Goal: Transaction & Acquisition: Book appointment/travel/reservation

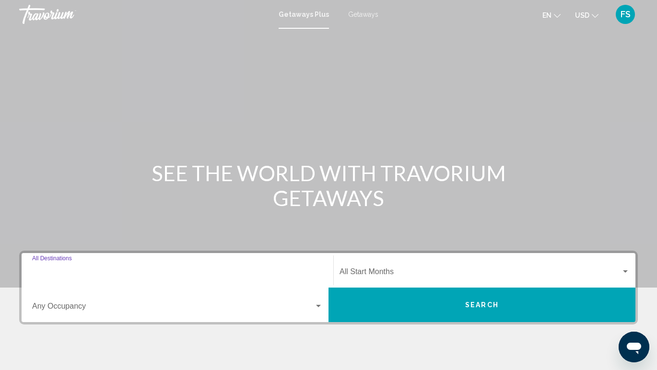
click at [97, 276] on input "Destination All Destinations" at bounding box center [177, 274] width 291 height 9
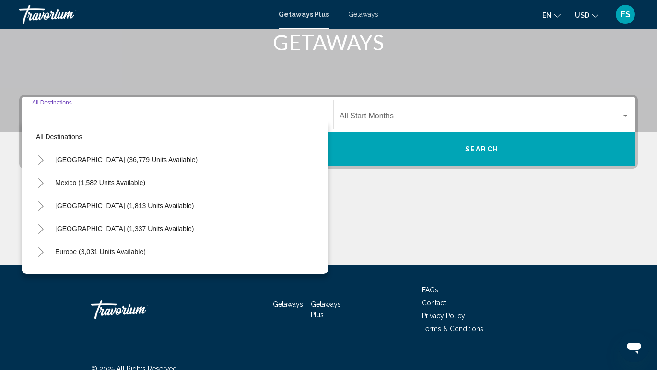
scroll to position [168, 0]
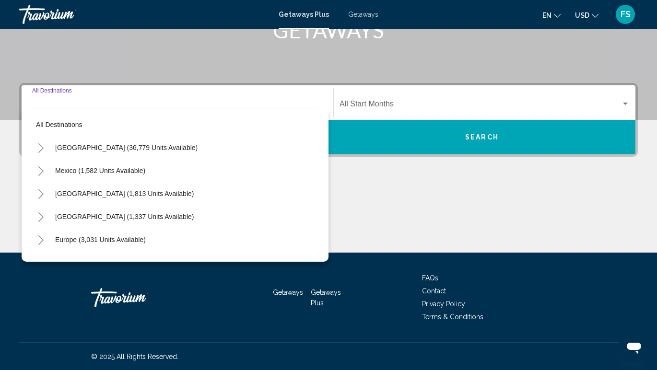
click at [42, 146] on icon "Toggle United States (36,779 units available)" at bounding box center [40, 148] width 7 height 10
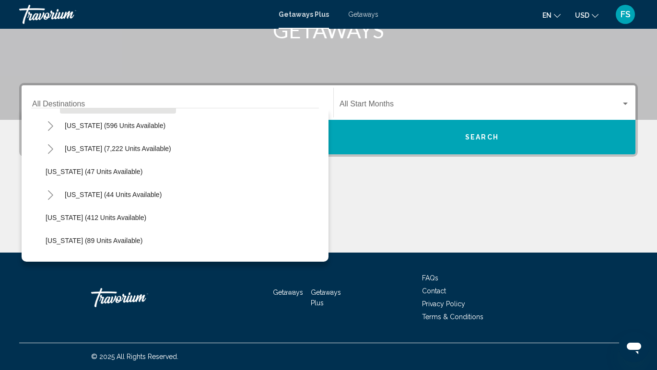
scroll to position [110, 0]
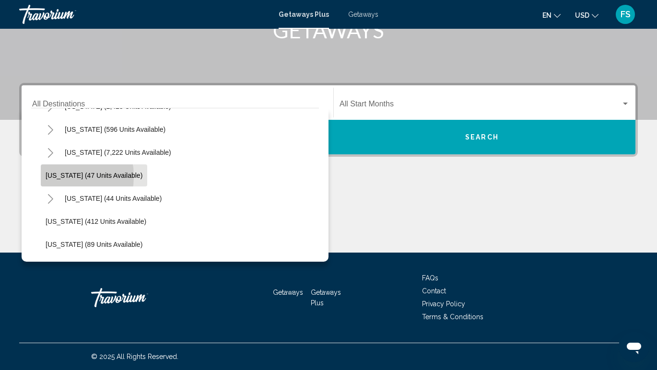
click at [51, 177] on span "Georgia (47 units available)" at bounding box center [94, 176] width 97 height 8
type input "**********"
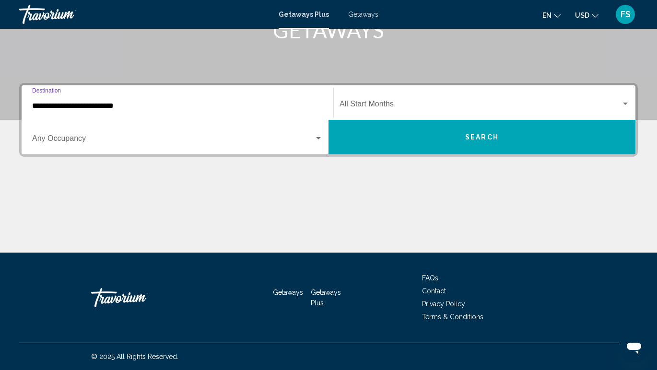
click at [375, 100] on div "Start Month All Start Months" at bounding box center [485, 103] width 290 height 30
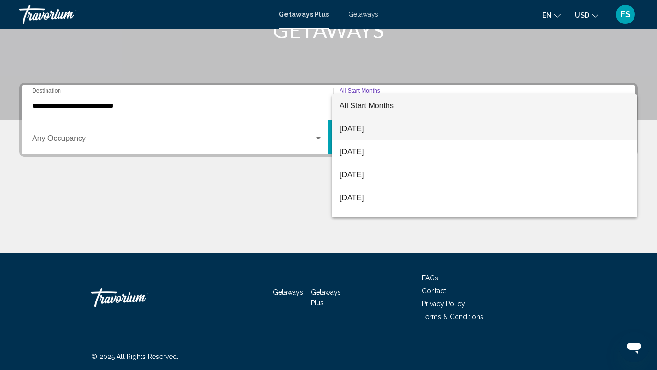
click at [370, 126] on span "September 2025" at bounding box center [485, 129] width 290 height 23
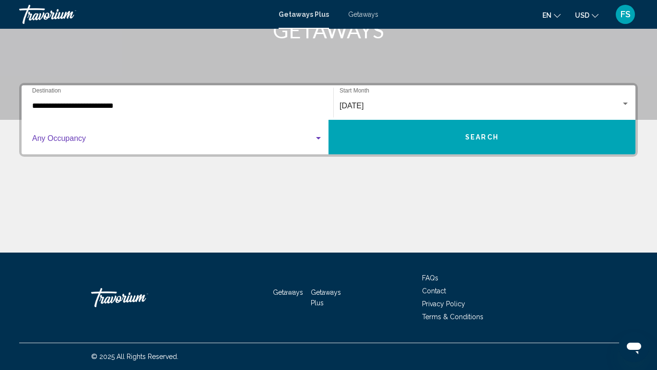
click at [319, 137] on div "Search widget" at bounding box center [318, 139] width 9 height 8
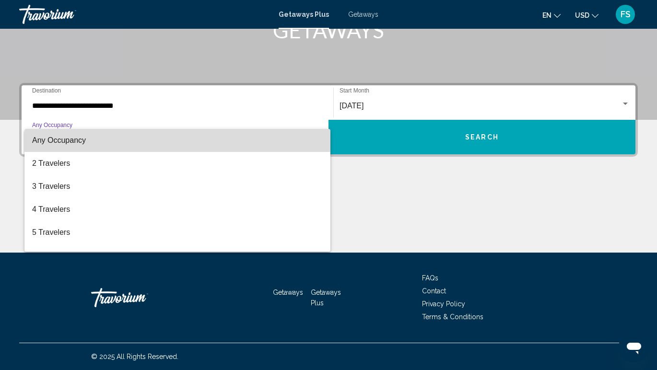
click at [219, 146] on span "Any Occupancy" at bounding box center [177, 140] width 291 height 23
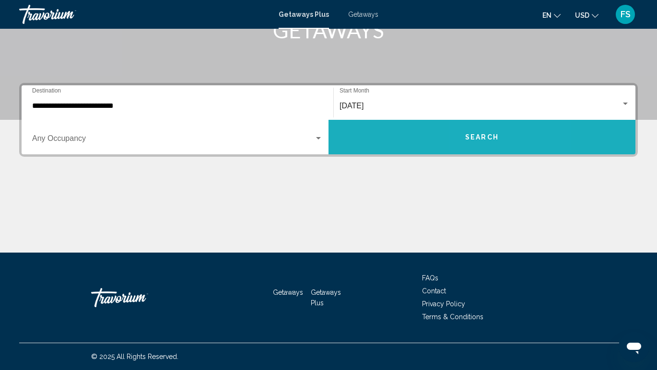
click at [482, 134] on span "Search" at bounding box center [482, 138] width 34 height 8
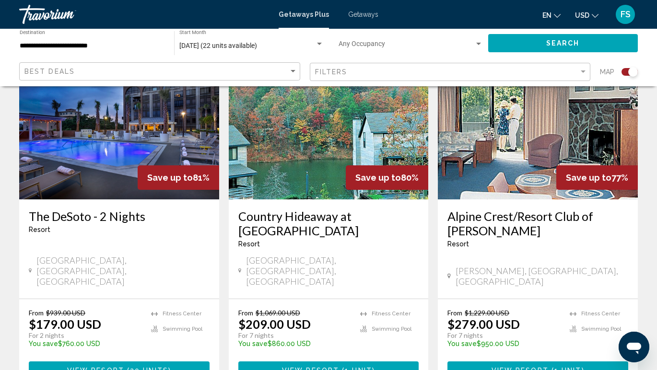
scroll to position [378, 0]
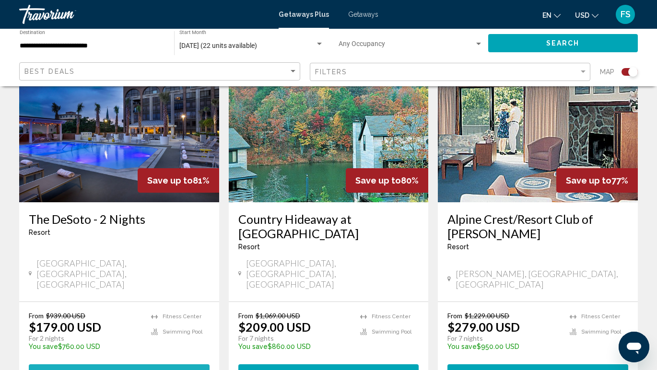
click at [57, 365] on button "View Resort ( 20 units )" at bounding box center [119, 374] width 181 height 18
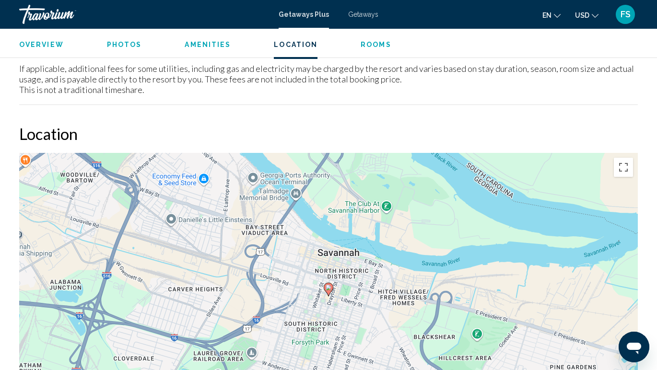
scroll to position [1079, 0]
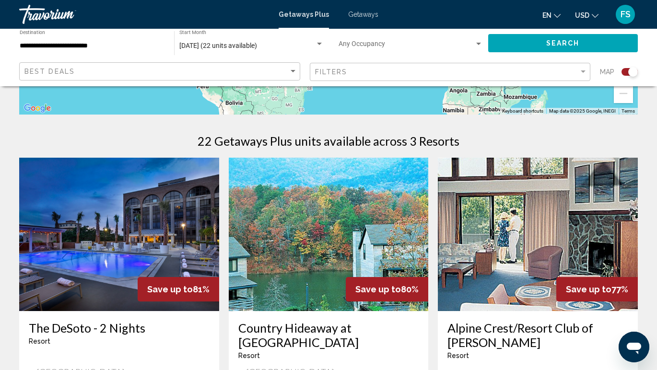
scroll to position [274, 0]
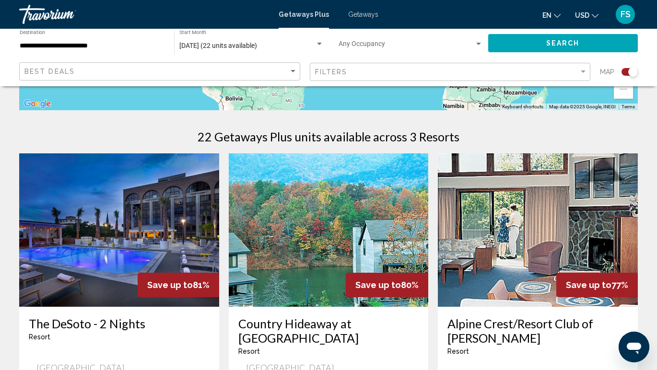
click at [367, 16] on span "Getaways" at bounding box center [363, 15] width 30 height 8
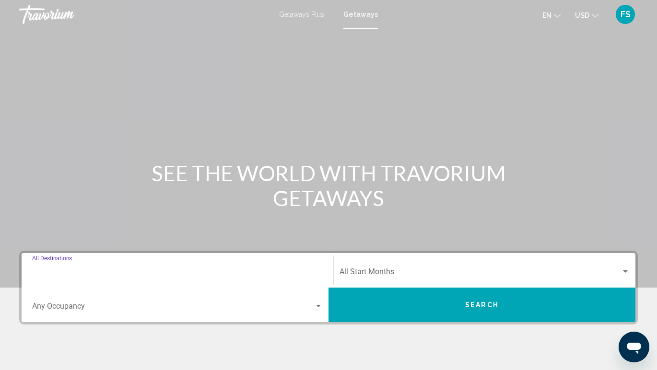
click at [128, 277] on input "Destination All Destinations" at bounding box center [177, 274] width 291 height 9
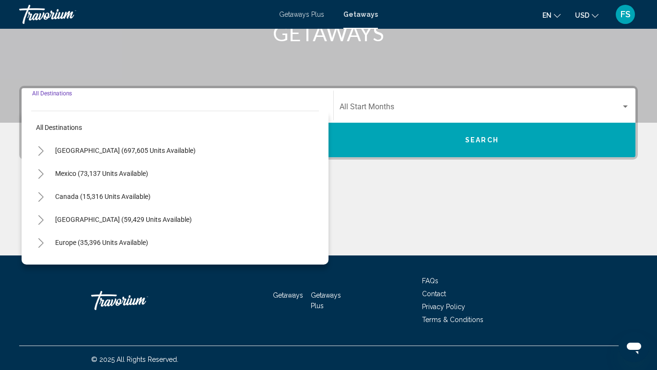
scroll to position [168, 0]
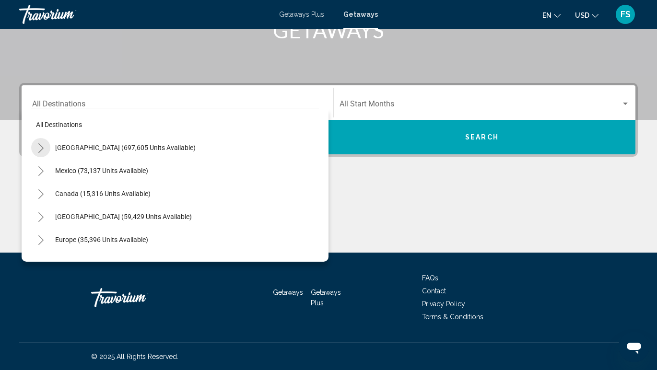
click at [41, 148] on icon "Toggle United States (697,605 units available)" at bounding box center [40, 148] width 7 height 10
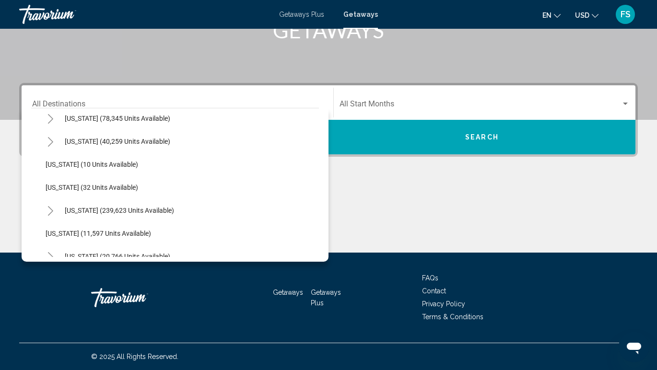
scroll to position [122, 0]
click at [55, 232] on span "Georgia (11,597 units available)" at bounding box center [99, 233] width 106 height 8
type input "**********"
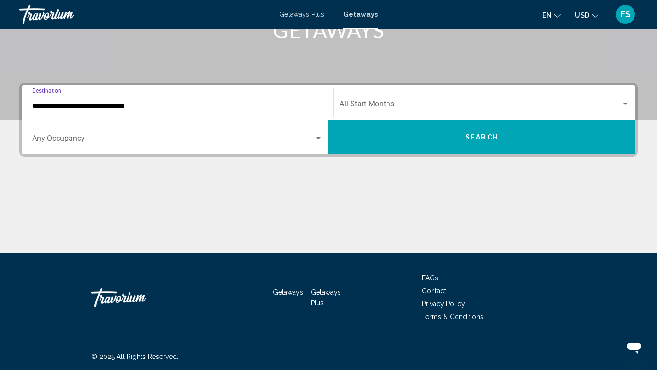
click at [389, 103] on span "Search widget" at bounding box center [481, 106] width 282 height 9
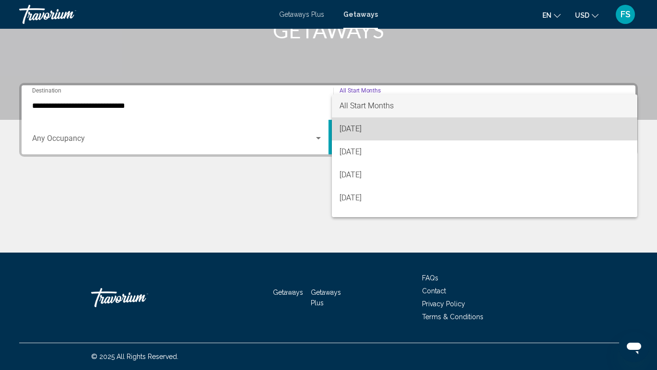
click at [376, 131] on span "September 2025" at bounding box center [485, 129] width 290 height 23
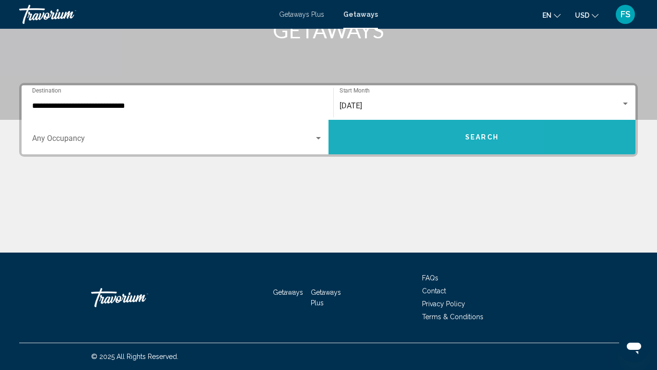
click at [408, 147] on button "Search" at bounding box center [482, 137] width 307 height 35
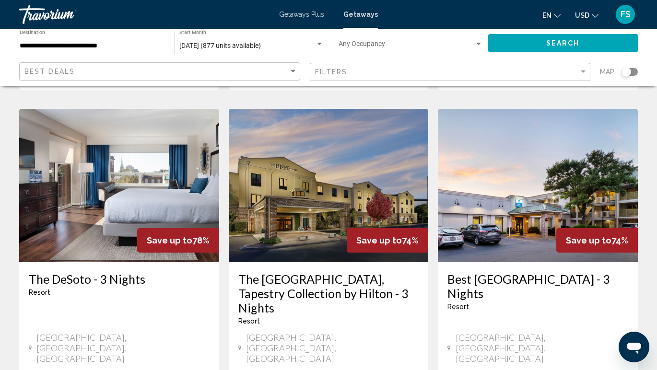
scroll to position [1115, 0]
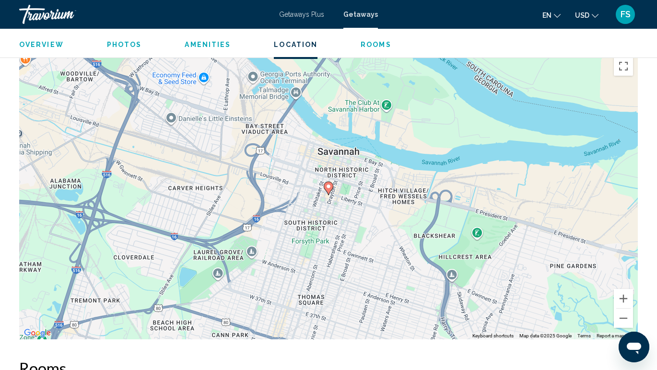
scroll to position [1213, 0]
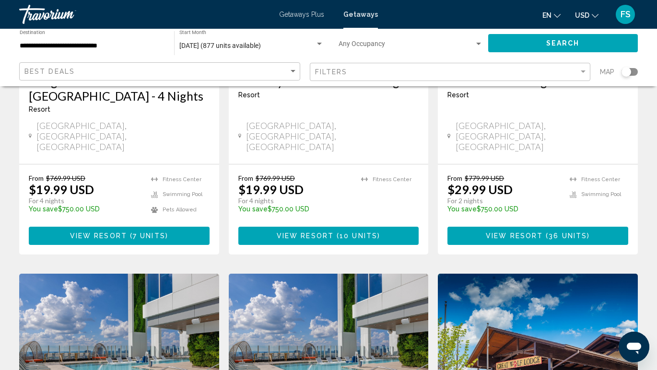
scroll to position [580, 0]
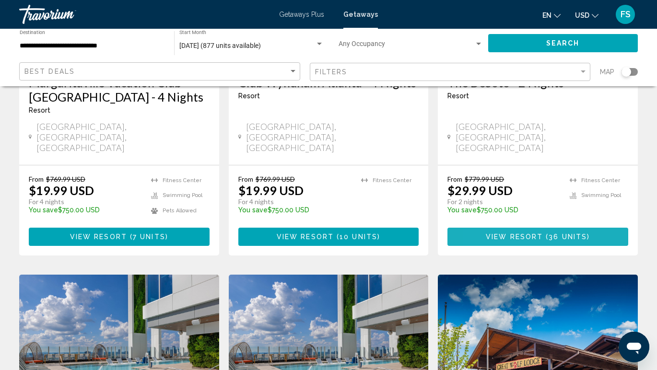
click at [485, 228] on button "View Resort ( 36 units )" at bounding box center [538, 237] width 181 height 18
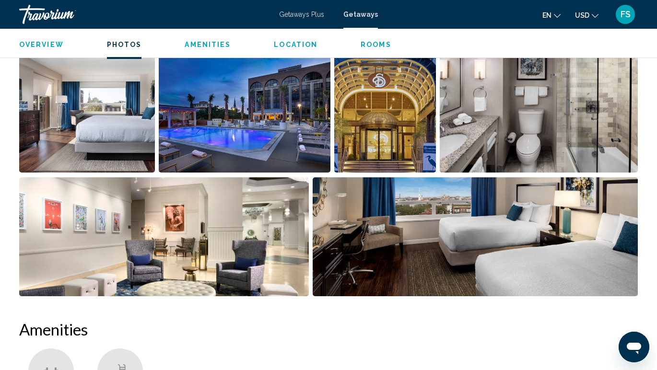
scroll to position [584, 0]
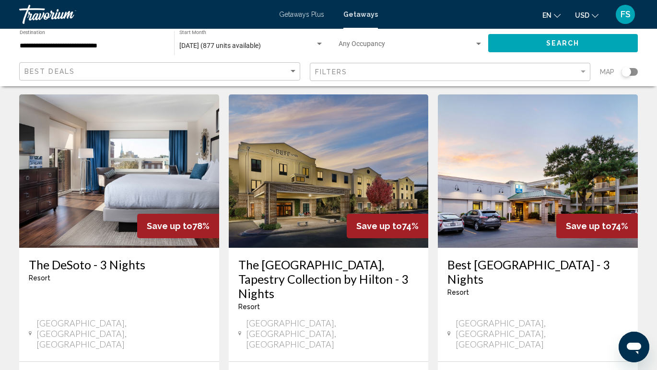
scroll to position [1124, 0]
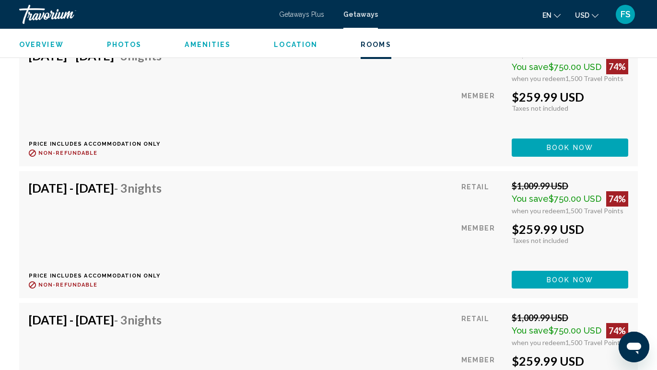
scroll to position [1804, 0]
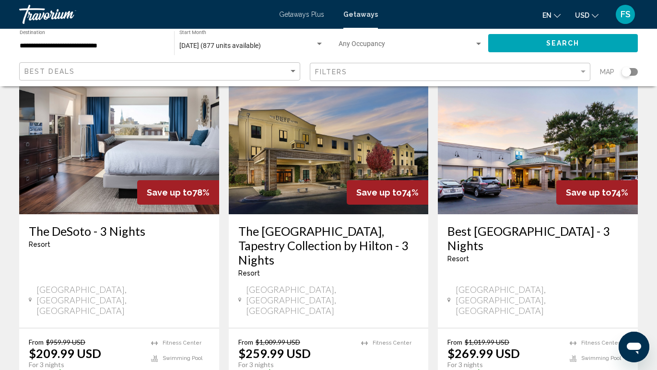
scroll to position [1157, 0]
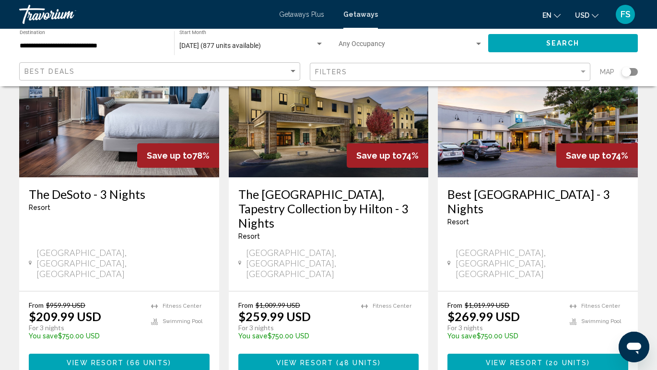
scroll to position [1194, 0]
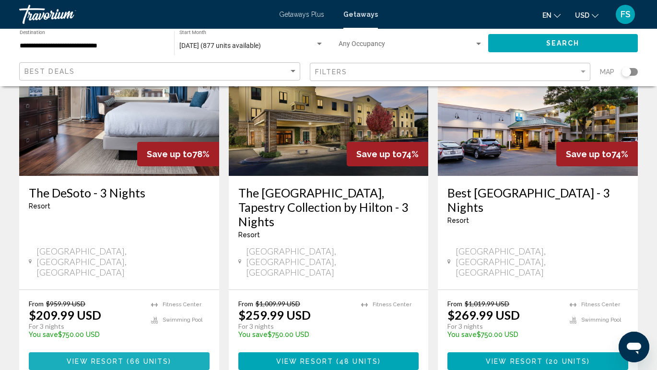
click at [124, 358] on span "Main content" at bounding box center [125, 362] width 3 height 8
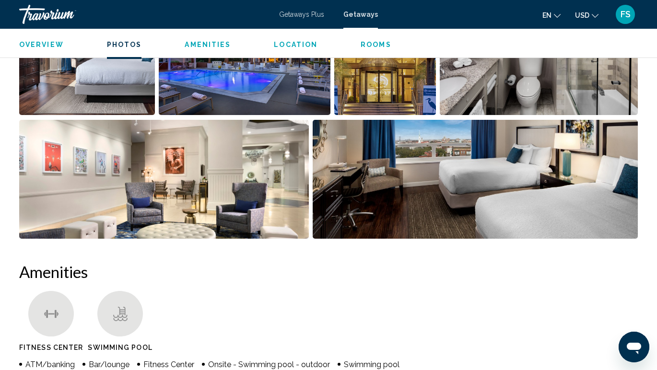
scroll to position [660, 0]
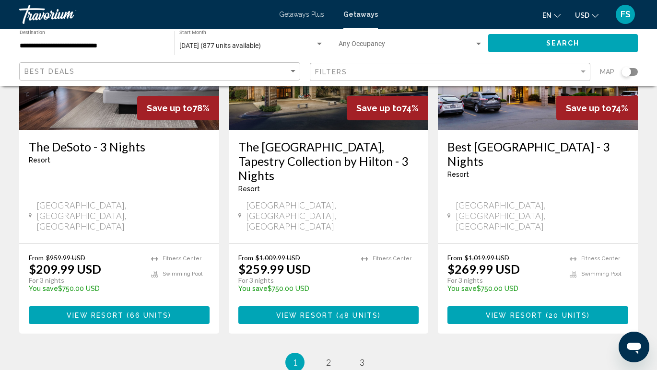
scroll to position [1294, 0]
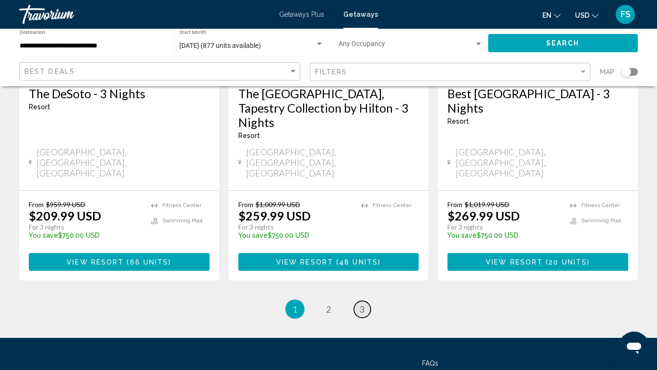
click at [361, 304] on span "3" at bounding box center [362, 309] width 5 height 11
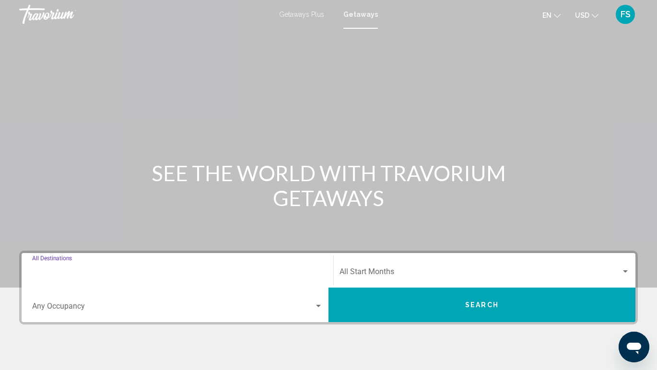
click at [149, 273] on input "Destination All Destinations" at bounding box center [177, 274] width 291 height 9
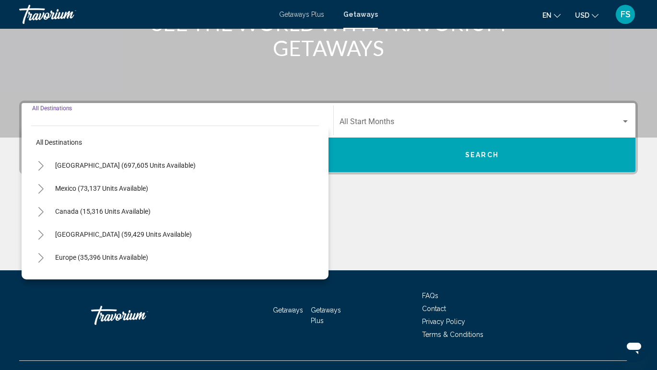
scroll to position [168, 0]
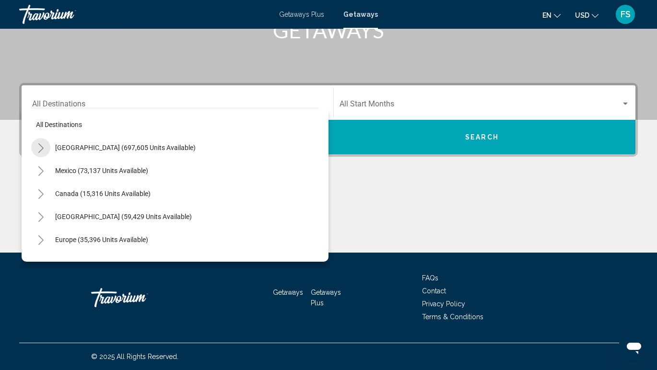
click at [42, 151] on icon "Toggle United States (697,605 units available)" at bounding box center [40, 148] width 7 height 10
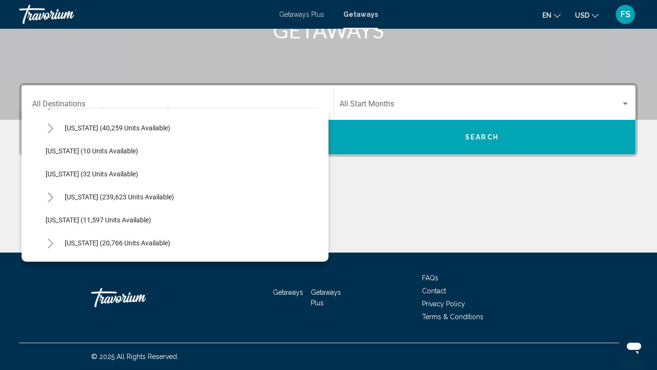
scroll to position [135, 0]
click at [76, 213] on button "Georgia (11,597 units available)" at bounding box center [98, 220] width 115 height 22
type input "**********"
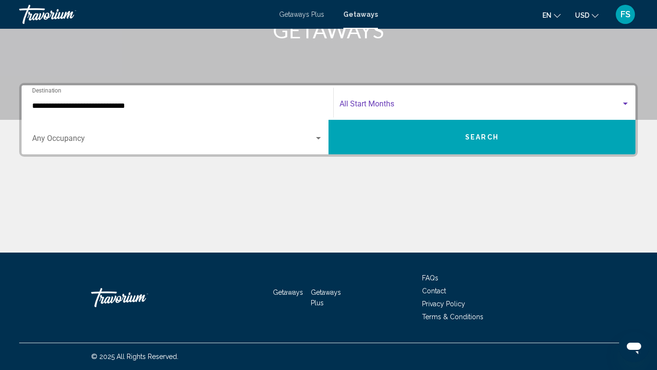
click at [368, 109] on span "Search widget" at bounding box center [481, 106] width 282 height 9
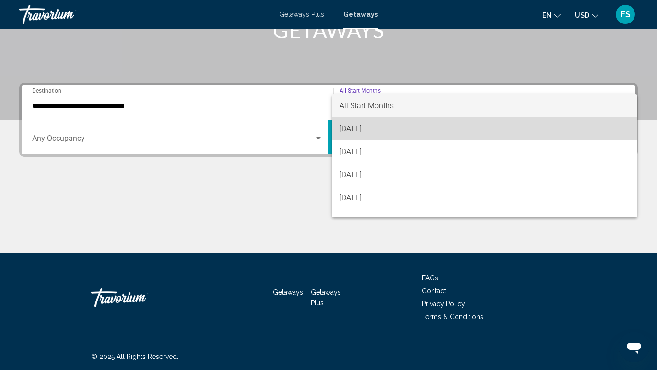
click at [365, 129] on span "September 2025" at bounding box center [485, 129] width 290 height 23
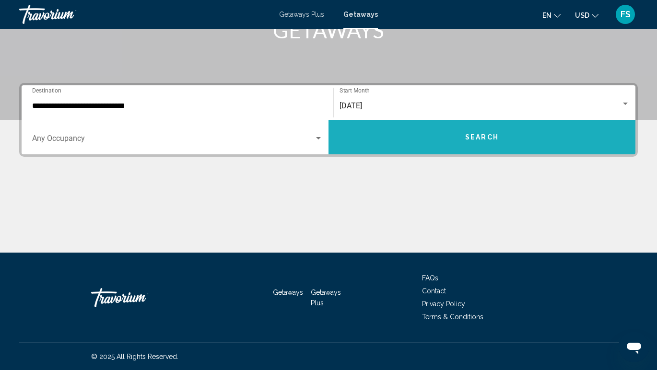
click at [385, 144] on button "Search" at bounding box center [482, 137] width 307 height 35
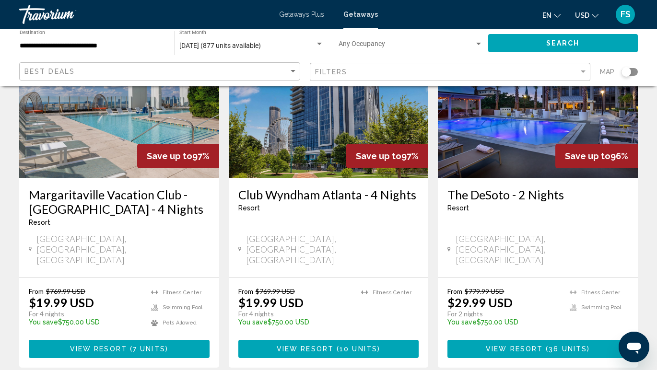
scroll to position [471, 0]
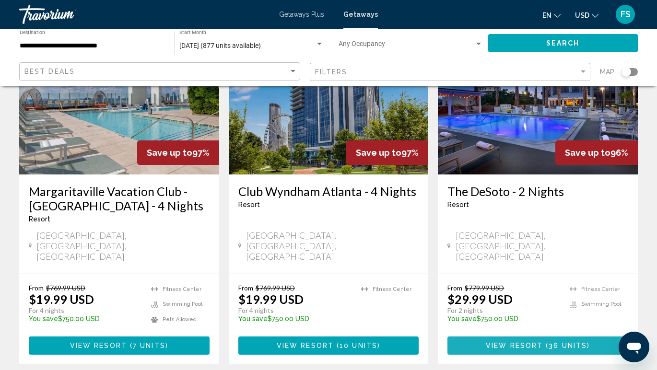
click at [495, 343] on span "View Resort" at bounding box center [514, 347] width 57 height 8
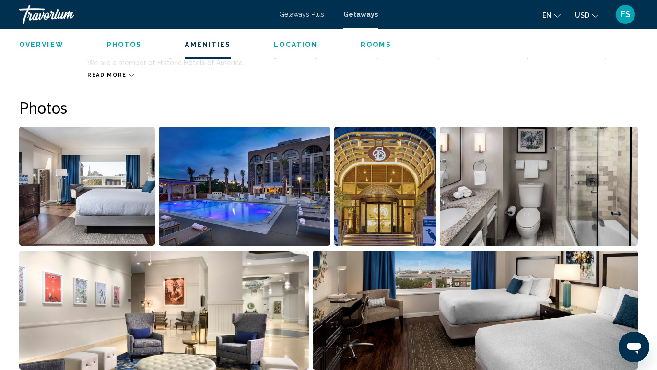
scroll to position [341, 0]
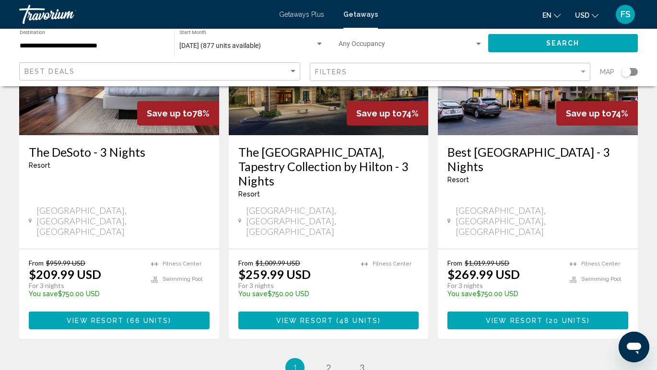
scroll to position [1238, 0]
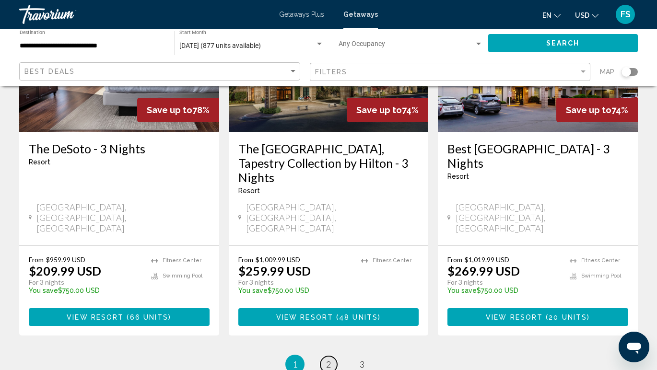
click at [328, 359] on span "2" at bounding box center [328, 364] width 5 height 11
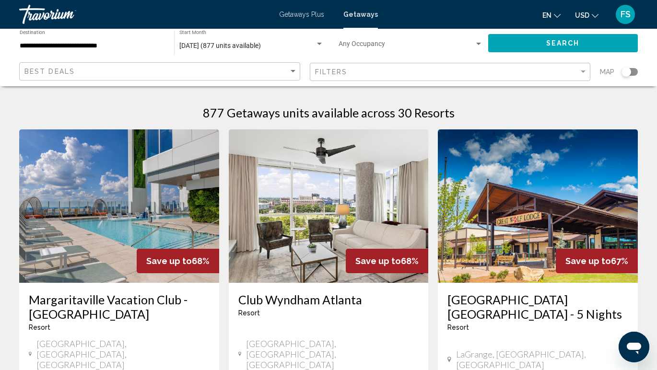
click at [367, 17] on span "Getaways" at bounding box center [361, 15] width 35 height 8
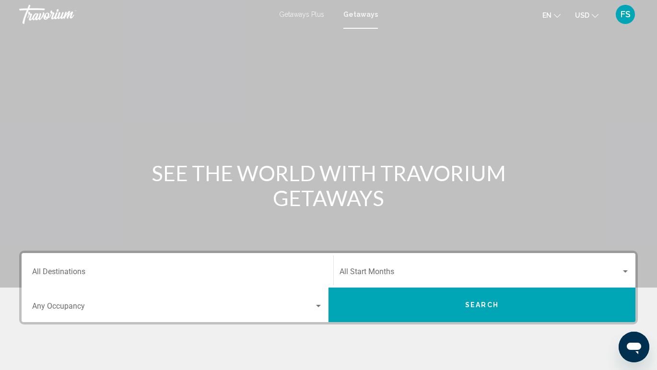
click at [130, 267] on div "Destination All Destinations" at bounding box center [177, 271] width 291 height 30
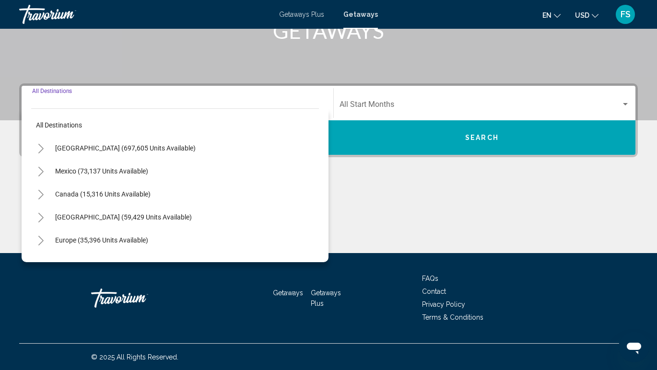
scroll to position [168, 0]
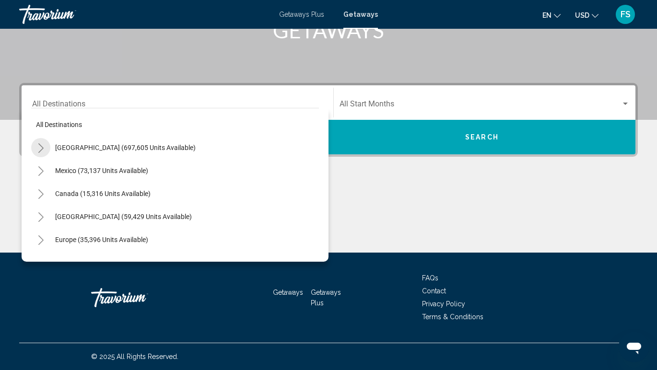
click at [41, 148] on icon "Toggle United States (697,605 units available)" at bounding box center [40, 148] width 7 height 10
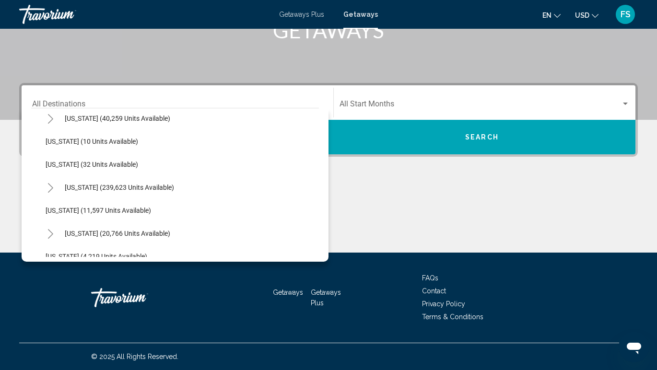
scroll to position [146, 0]
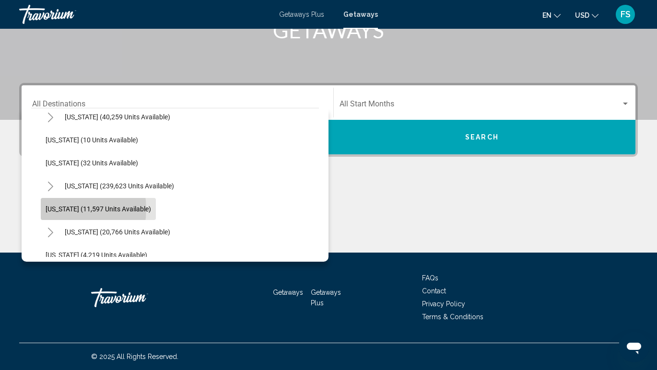
click at [60, 209] on span "Georgia (11,597 units available)" at bounding box center [99, 209] width 106 height 8
type input "**********"
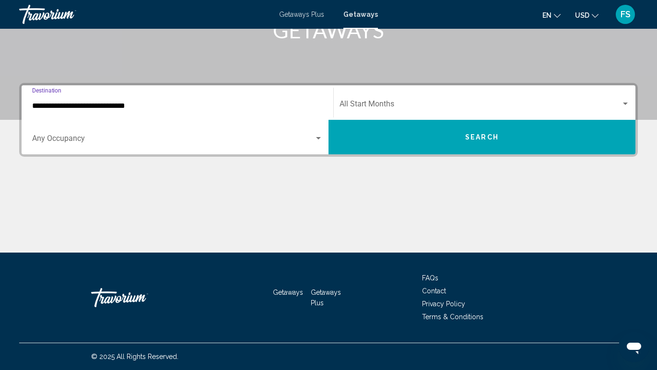
click at [424, 105] on span "Search widget" at bounding box center [481, 106] width 282 height 9
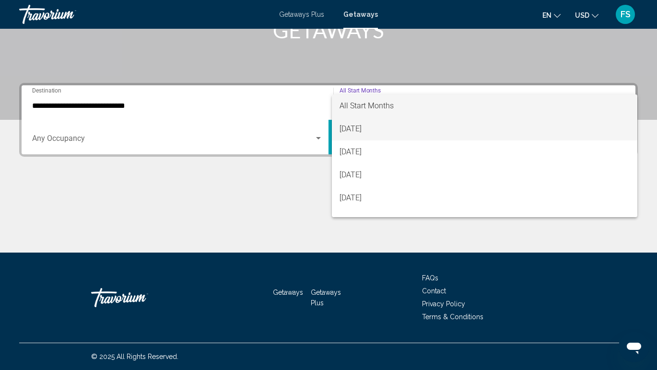
click at [386, 132] on span "September 2025" at bounding box center [485, 129] width 290 height 23
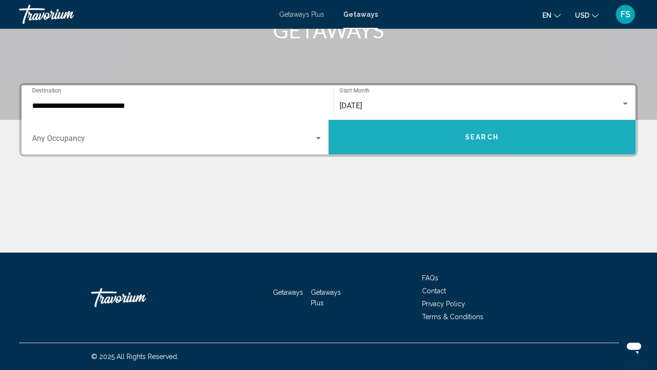
click at [387, 140] on button "Search" at bounding box center [482, 137] width 307 height 35
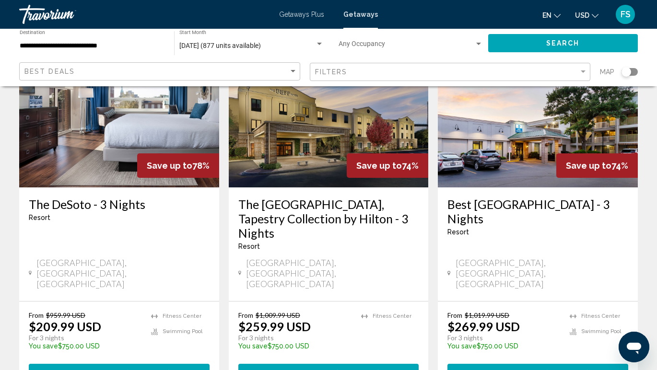
scroll to position [1184, 0]
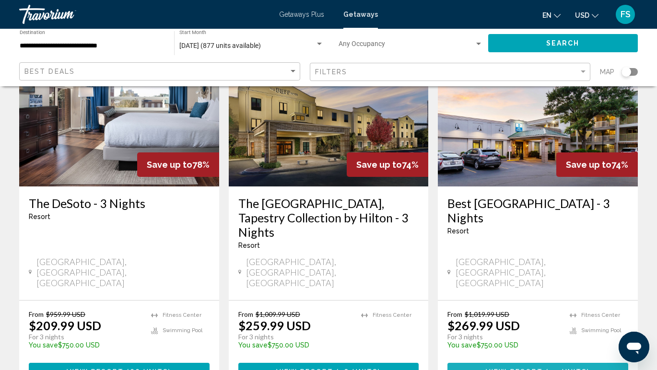
click at [515, 369] on span "View Resort" at bounding box center [514, 373] width 57 height 8
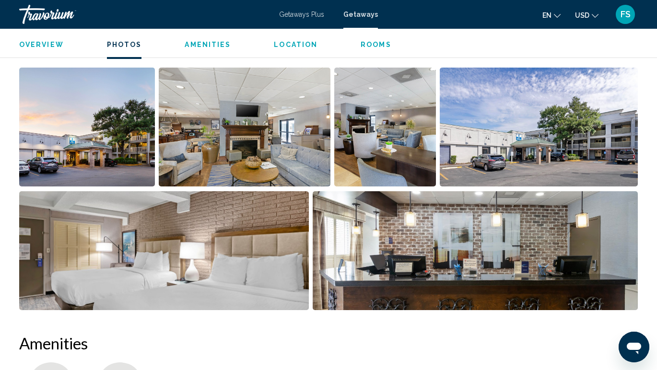
scroll to position [593, 0]
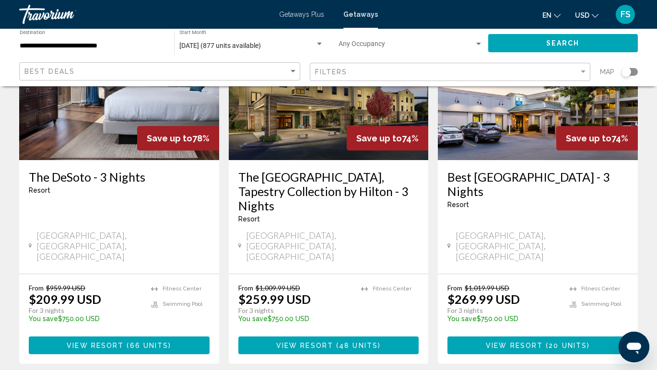
scroll to position [1212, 0]
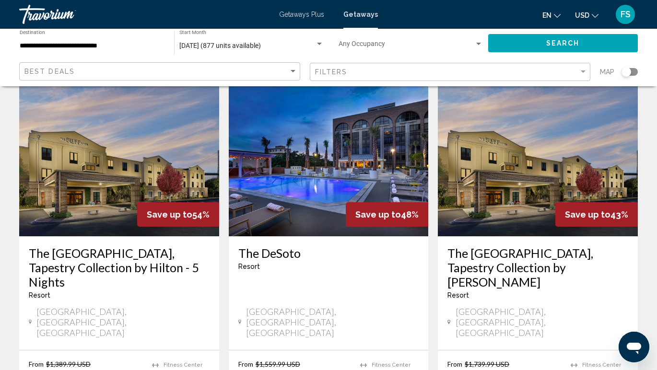
scroll to position [1163, 0]
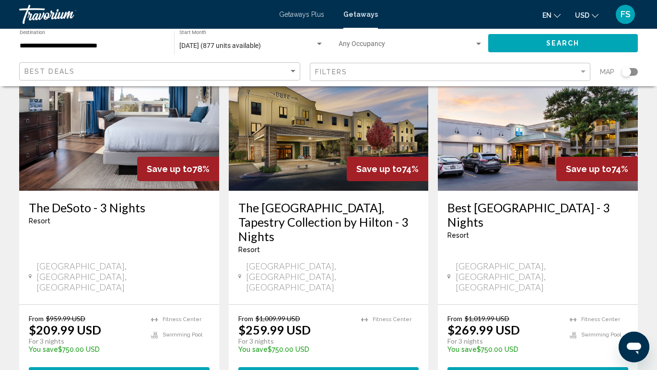
scroll to position [1179, 0]
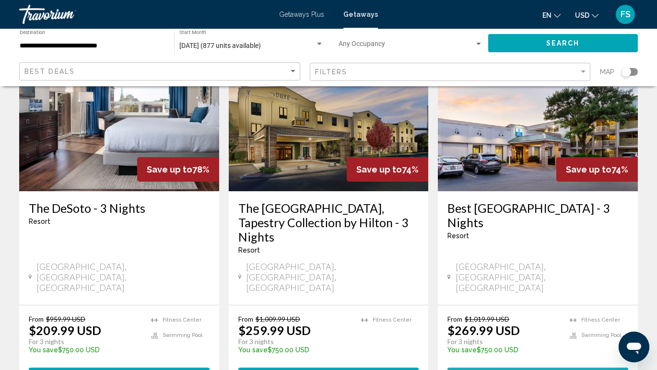
click at [512, 370] on span "View Resort" at bounding box center [514, 377] width 57 height 8
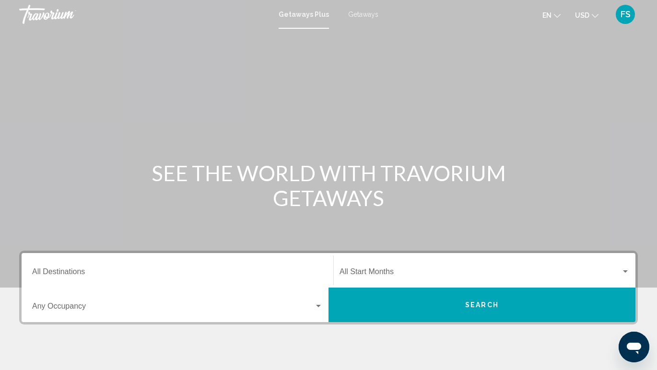
click at [628, 15] on span "FS" at bounding box center [626, 15] width 10 height 10
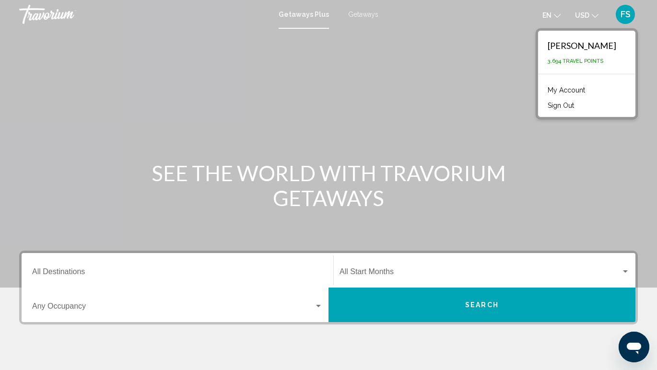
click at [569, 105] on button "Sign Out" at bounding box center [561, 105] width 36 height 12
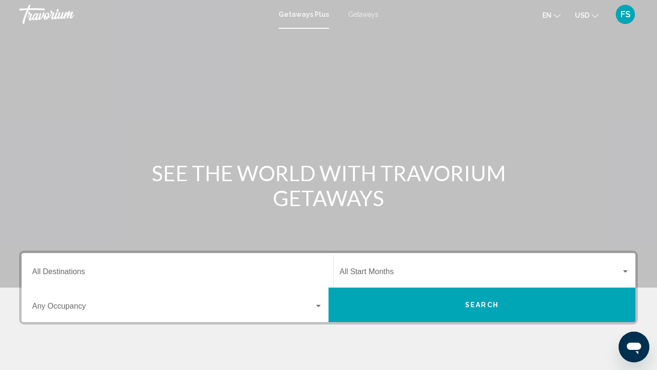
click at [58, 275] on input "Destination All Destinations" at bounding box center [177, 274] width 291 height 9
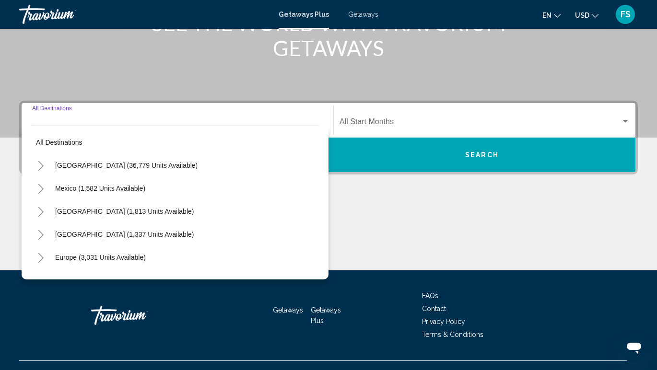
scroll to position [168, 0]
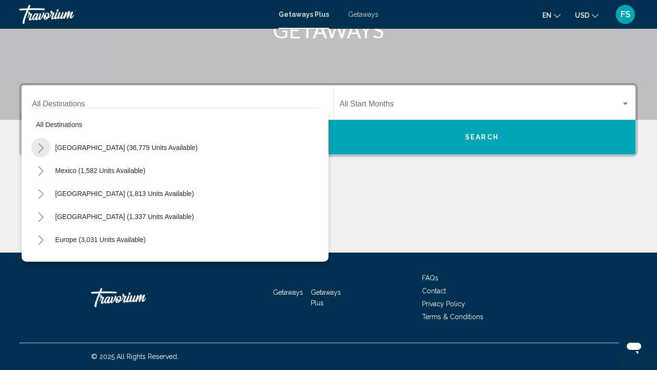
click at [40, 153] on icon "Toggle United States (36,779 units available)" at bounding box center [40, 148] width 7 height 10
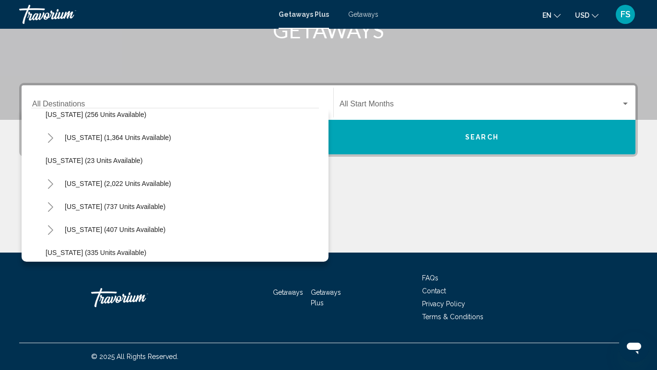
scroll to position [704, 0]
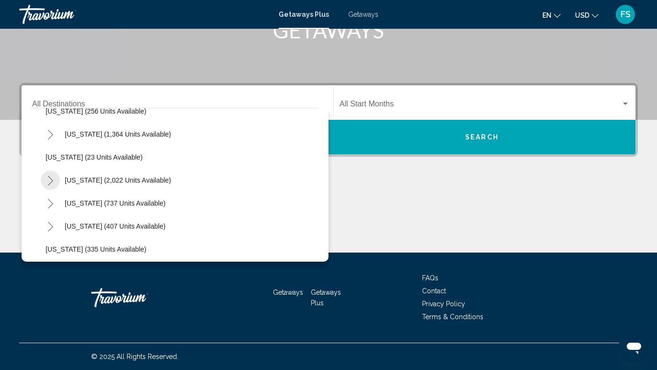
click at [50, 177] on icon "Toggle South Carolina (2,022 units available)" at bounding box center [50, 181] width 7 height 10
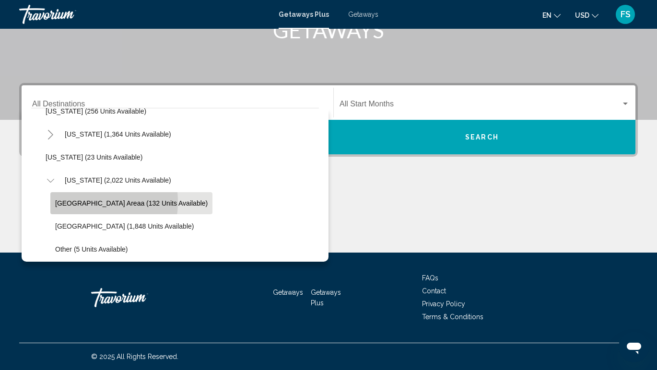
click at [76, 202] on span "Hilton Head Areaa (132 units available)" at bounding box center [131, 204] width 153 height 8
type input "**********"
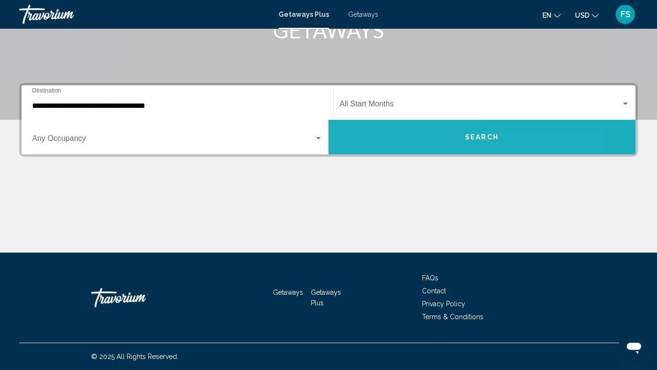
click at [377, 147] on button "Search" at bounding box center [482, 137] width 307 height 35
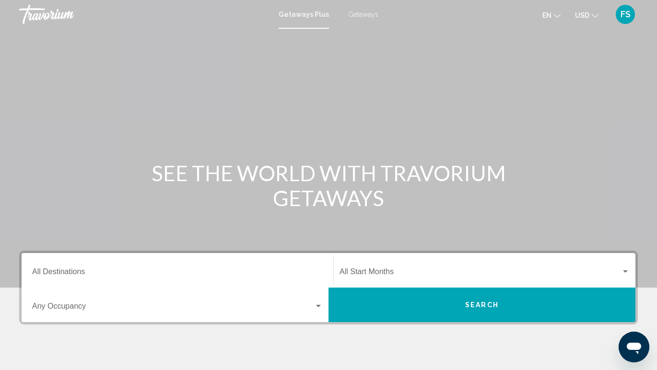
click at [120, 266] on div "Destination All Destinations" at bounding box center [177, 271] width 291 height 30
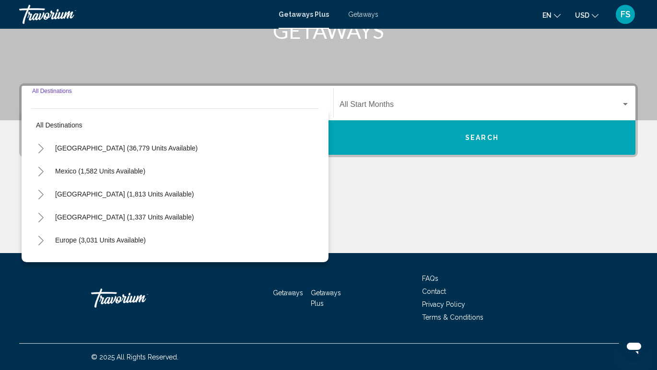
scroll to position [168, 0]
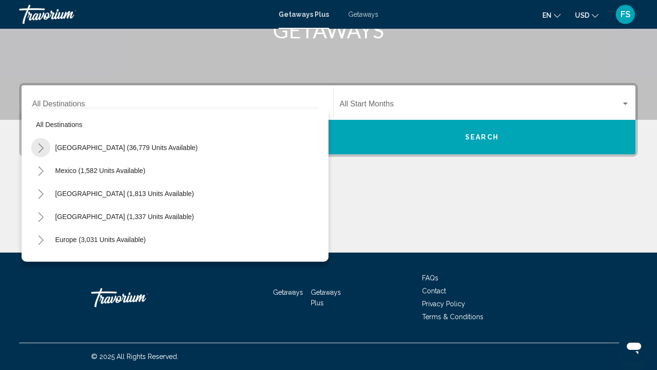
click at [43, 148] on icon "Toggle United States (36,779 units available)" at bounding box center [40, 148] width 7 height 10
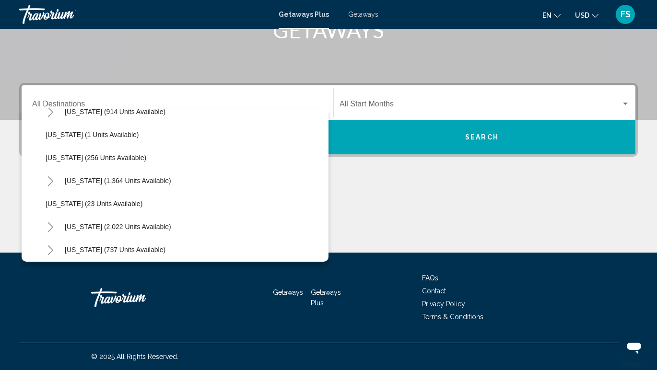
scroll to position [671, 0]
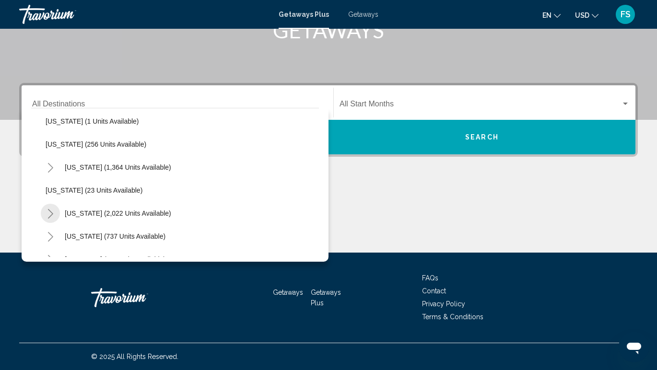
click at [50, 213] on icon "Toggle South Carolina (2,022 units available)" at bounding box center [50, 214] width 5 height 10
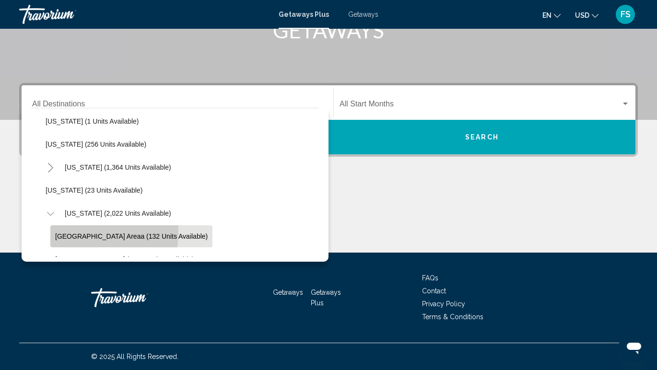
click at [68, 232] on button "Hilton Head Areaa (132 units available)" at bounding box center [131, 237] width 162 height 22
type input "**********"
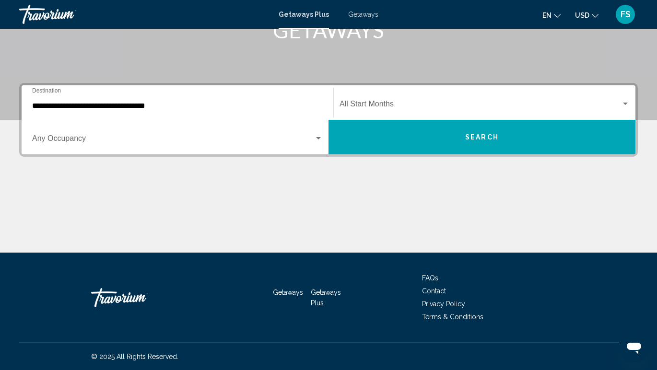
click at [384, 99] on div "Start Month All Start Months" at bounding box center [485, 103] width 290 height 30
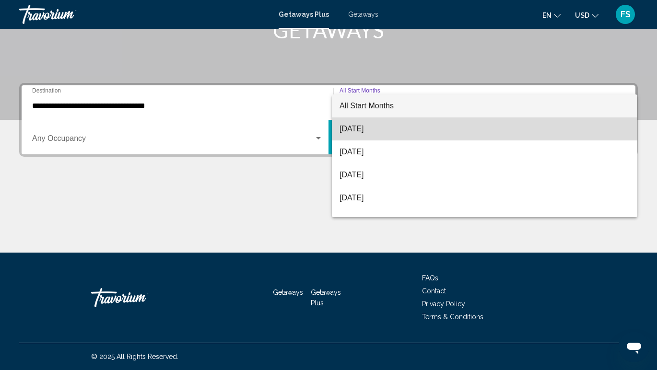
click at [381, 126] on span "September 2025" at bounding box center [485, 129] width 290 height 23
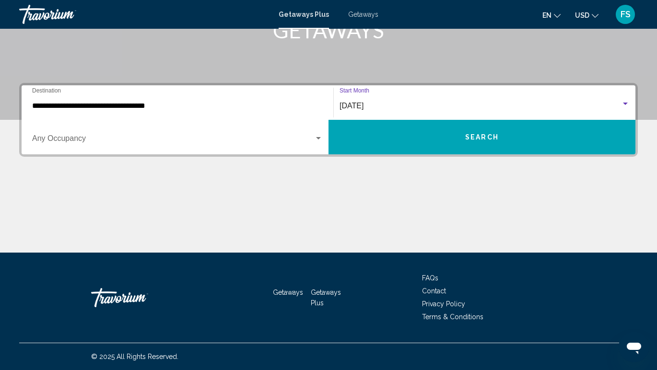
click at [381, 134] on button "Search" at bounding box center [482, 137] width 307 height 35
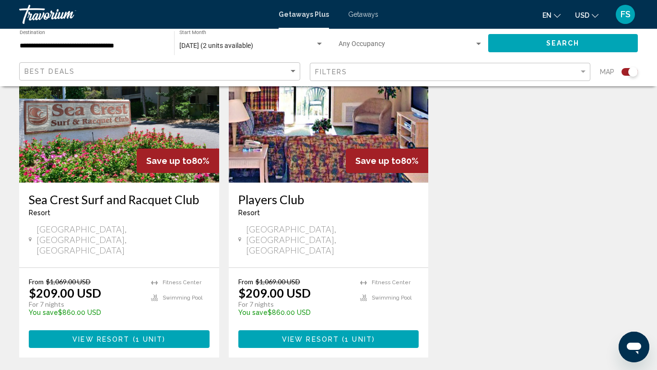
scroll to position [393, 0]
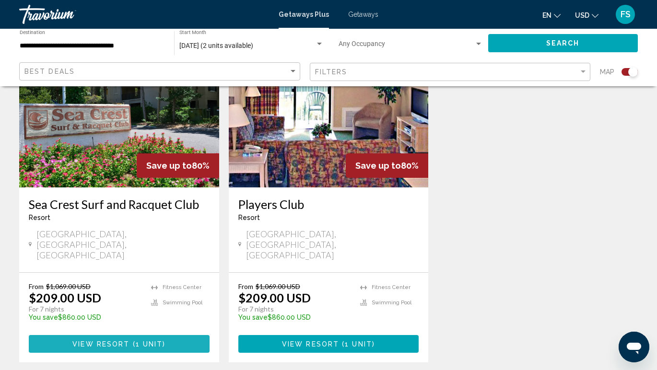
click at [122, 341] on span "View Resort" at bounding box center [100, 345] width 57 height 8
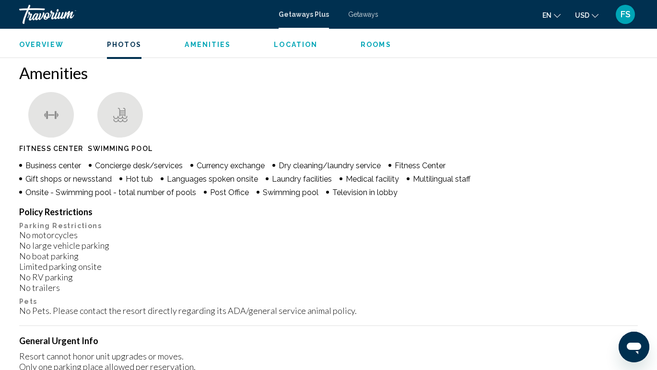
scroll to position [774, 0]
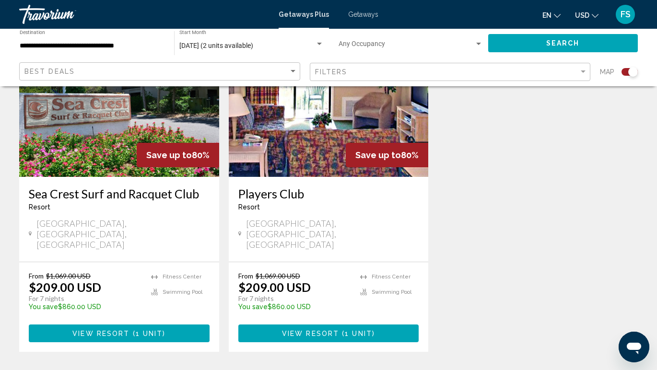
scroll to position [404, 0]
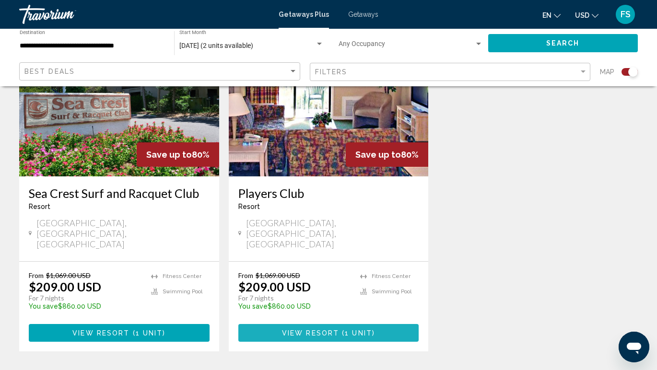
click at [280, 324] on button "View Resort ( 1 unit )" at bounding box center [328, 333] width 181 height 18
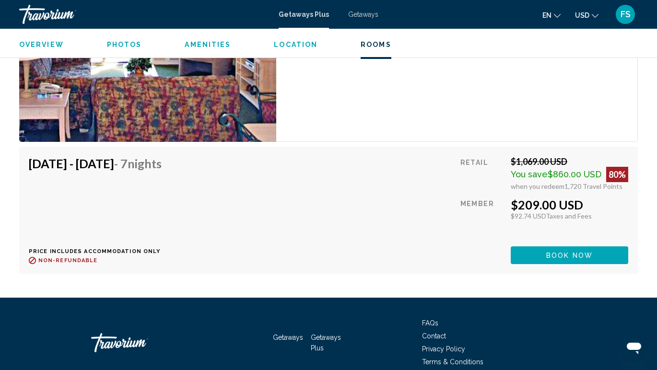
scroll to position [2006, 0]
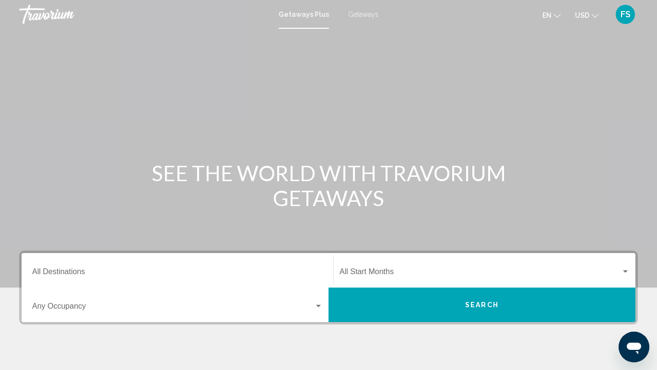
click at [371, 12] on span "Getaways" at bounding box center [363, 15] width 30 height 8
click at [111, 274] on input "Destination All Destinations" at bounding box center [177, 274] width 291 height 9
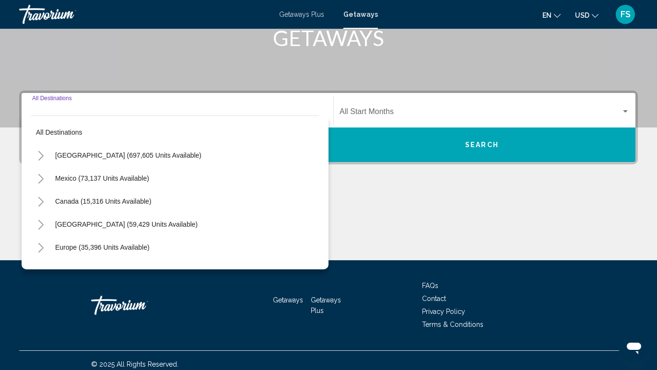
scroll to position [168, 0]
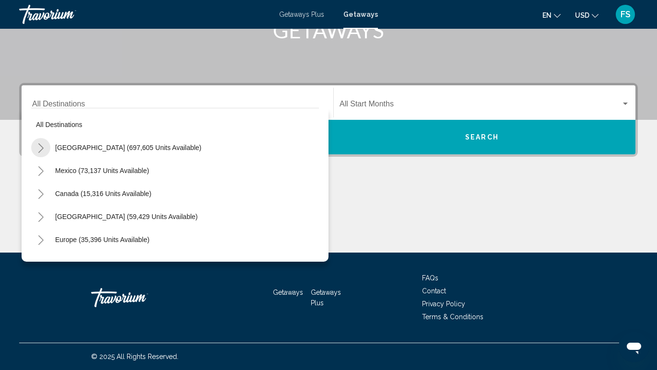
click at [41, 151] on icon "Toggle United States (697,605 units available)" at bounding box center [40, 148] width 7 height 10
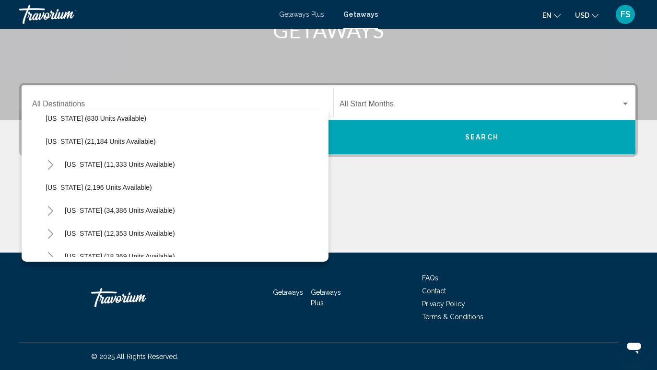
scroll to position [767, 0]
click at [50, 211] on icon "Toggle South Carolina (34,386 units available)" at bounding box center [50, 211] width 7 height 10
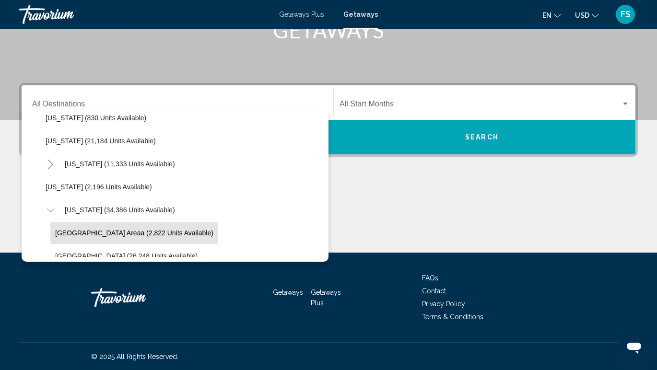
click at [76, 231] on span "Hilton Head Areaa (2,822 units available)" at bounding box center [134, 233] width 158 height 8
type input "**********"
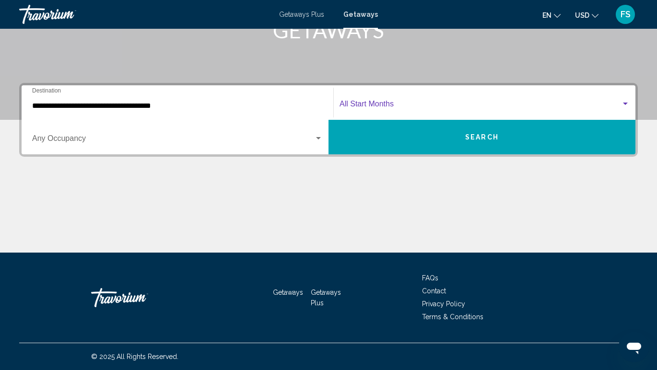
click at [347, 105] on span "Search widget" at bounding box center [481, 106] width 282 height 9
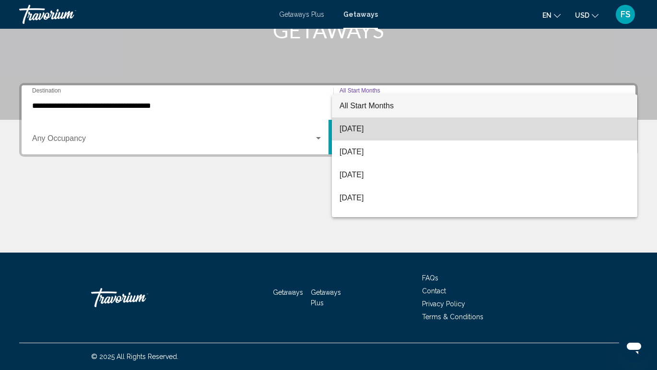
click at [357, 129] on span "September 2025" at bounding box center [485, 129] width 290 height 23
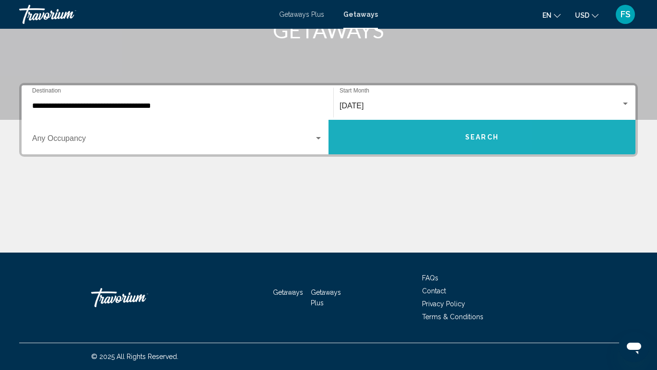
click at [402, 149] on button "Search" at bounding box center [482, 137] width 307 height 35
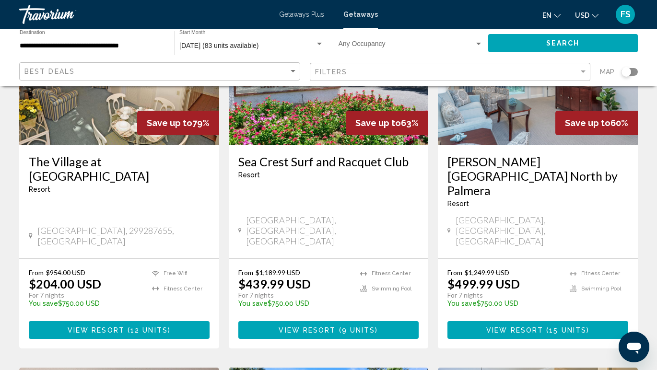
scroll to position [139, 0]
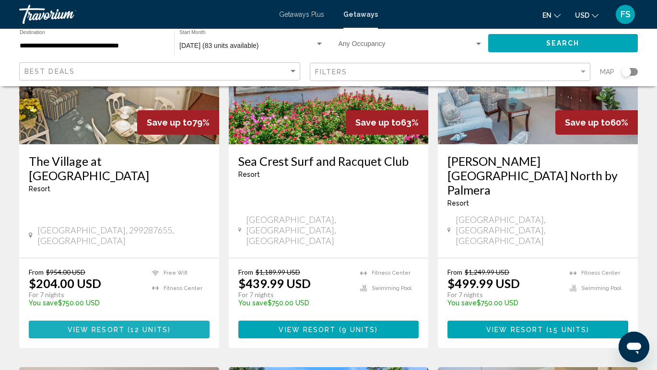
click at [143, 321] on button "View Resort ( 12 units )" at bounding box center [119, 330] width 181 height 18
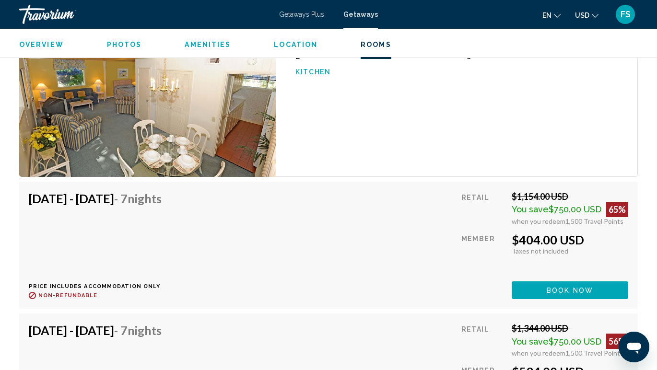
scroll to position [2441, 0]
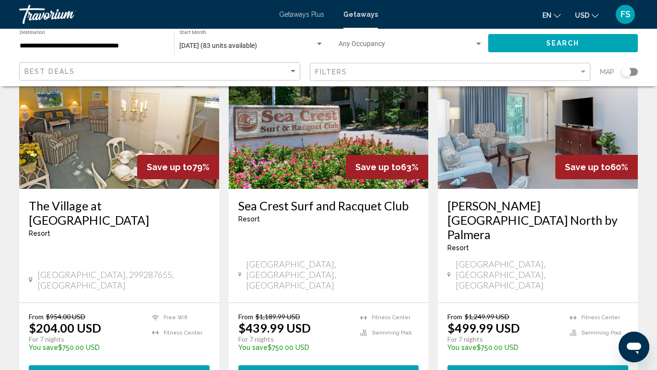
scroll to position [95, 0]
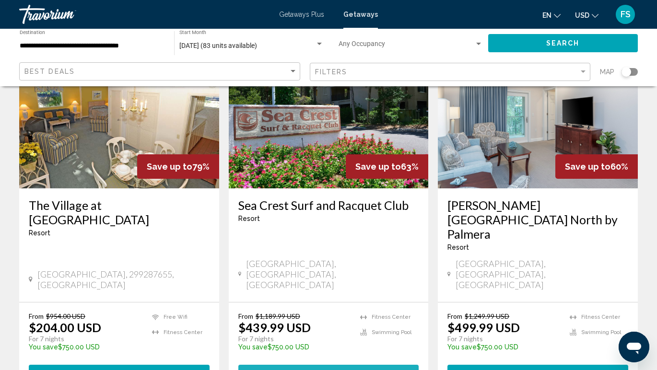
click at [306, 365] on button "View Resort ( 9 units )" at bounding box center [328, 374] width 181 height 18
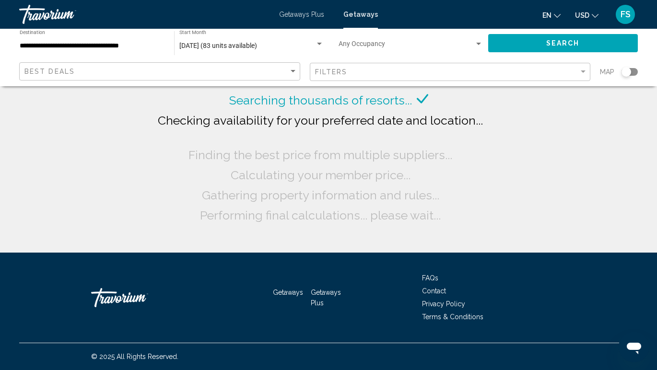
click at [164, 46] on div "**********" at bounding box center [91, 43] width 155 height 26
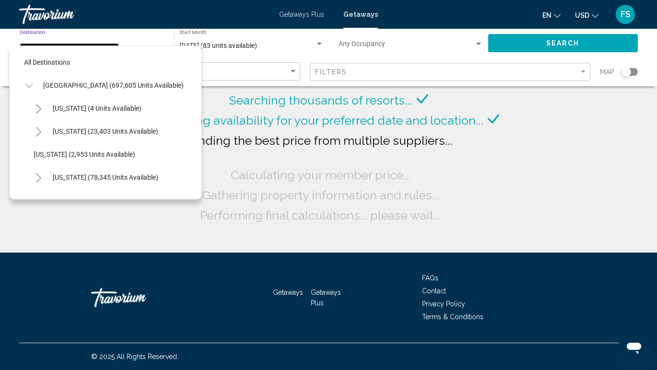
scroll to position [817, 0]
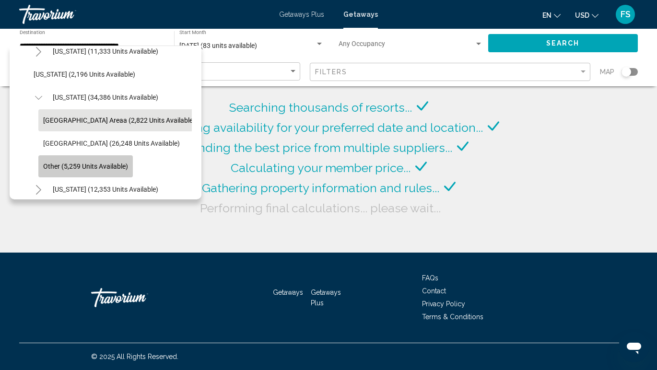
click at [116, 163] on span "Other (5,259 units available)" at bounding box center [85, 167] width 85 height 8
type input "**********"
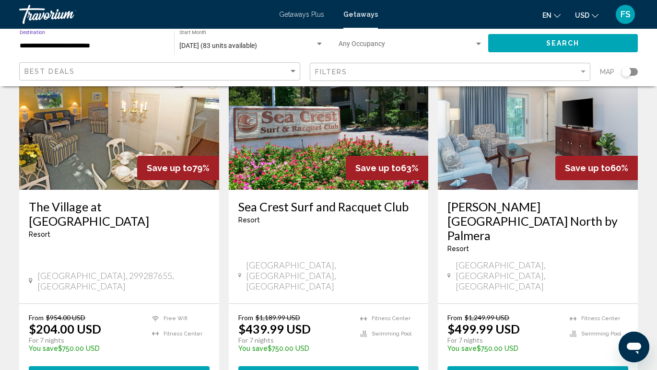
scroll to position [94, 0]
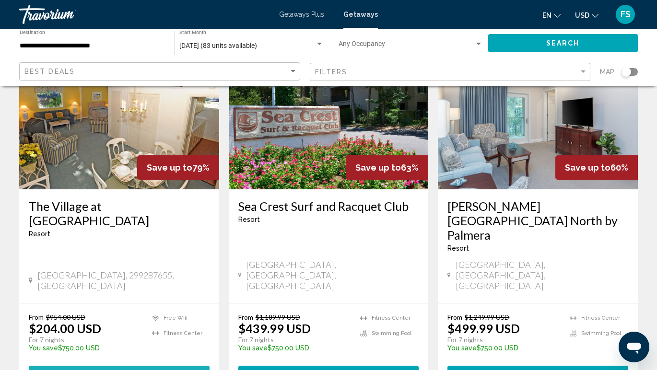
click at [81, 370] on span "View Resort" at bounding box center [96, 375] width 57 height 8
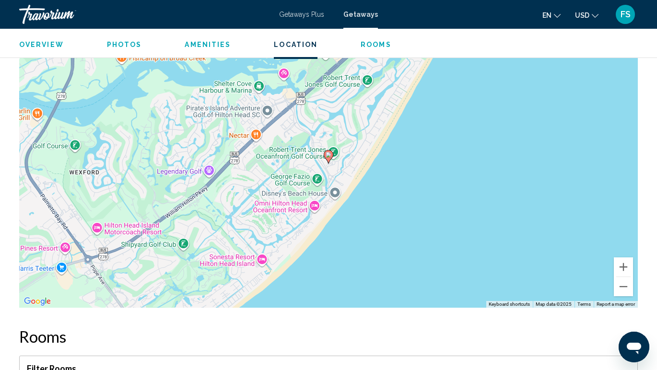
scroll to position [1281, 0]
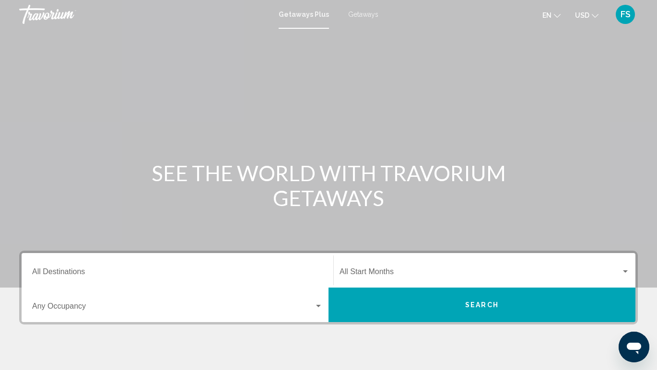
click at [373, 13] on span "Getaways" at bounding box center [363, 15] width 30 height 8
click at [89, 277] on input "Destination All Destinations" at bounding box center [177, 274] width 291 height 9
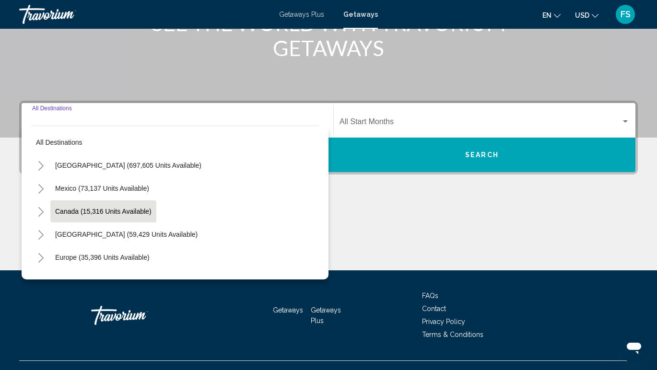
scroll to position [168, 0]
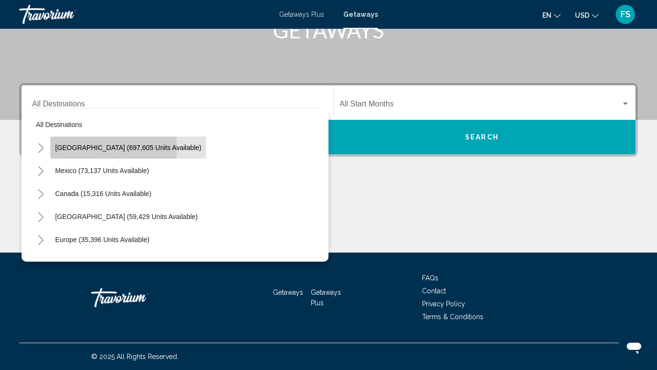
click at [66, 148] on span "[GEOGRAPHIC_DATA] (697,605 units available)" at bounding box center [128, 148] width 146 height 8
type input "**********"
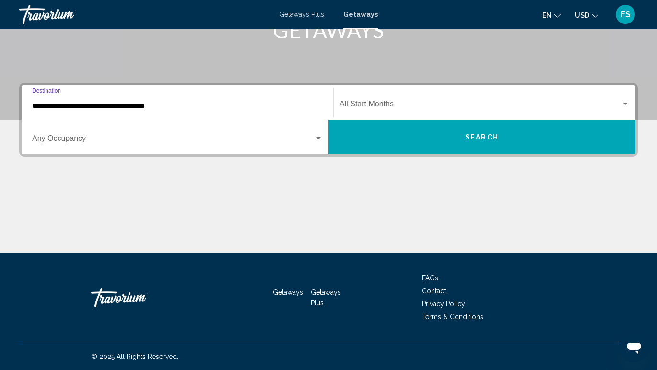
click at [102, 138] on span "Search widget" at bounding box center [173, 140] width 282 height 9
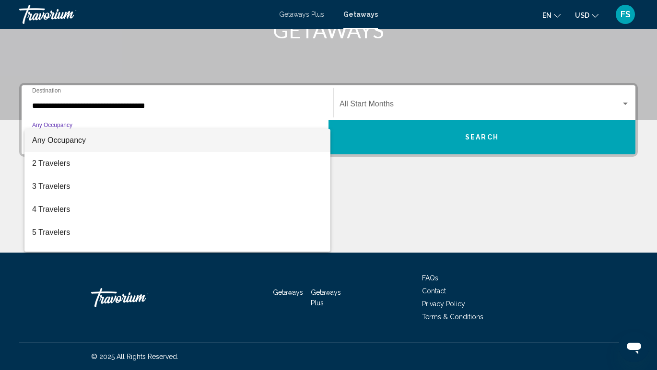
click at [103, 104] on div at bounding box center [328, 185] width 657 height 370
